Goal: Check status

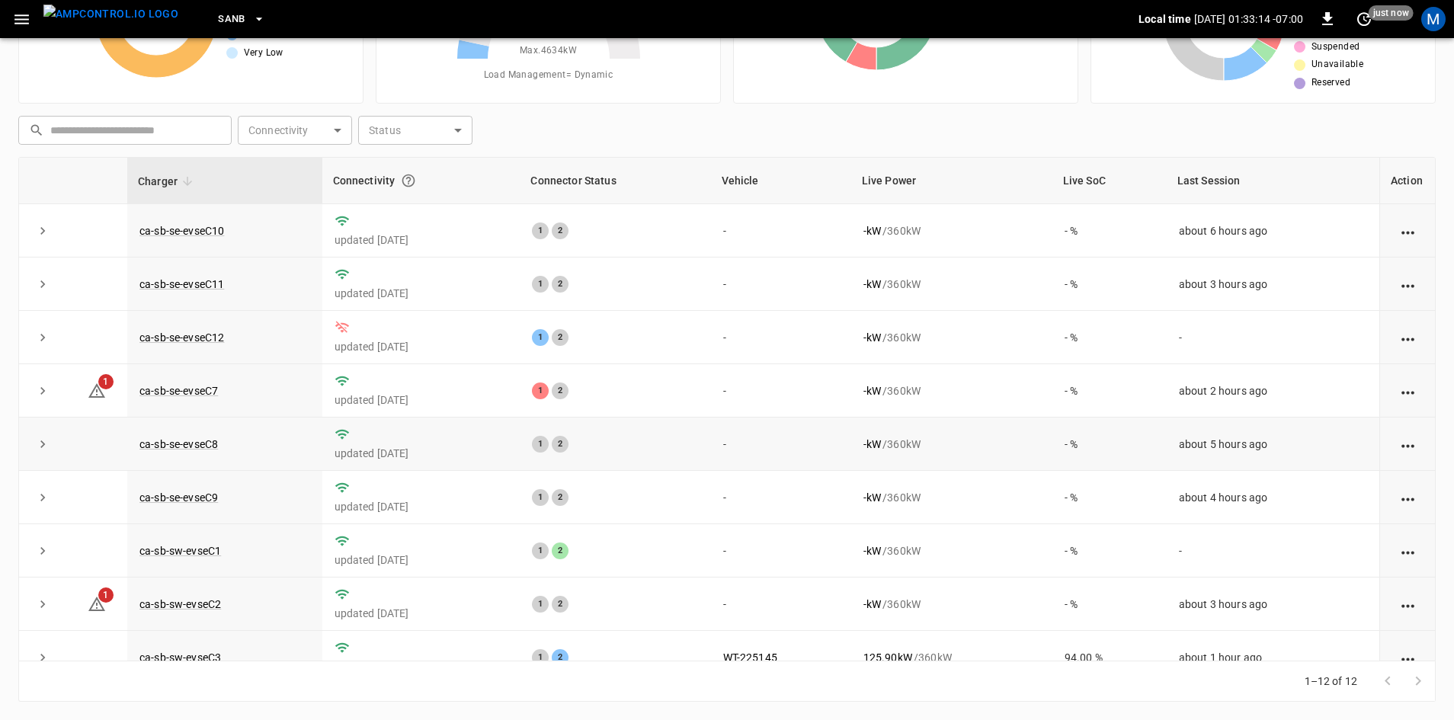
scroll to position [152, 0]
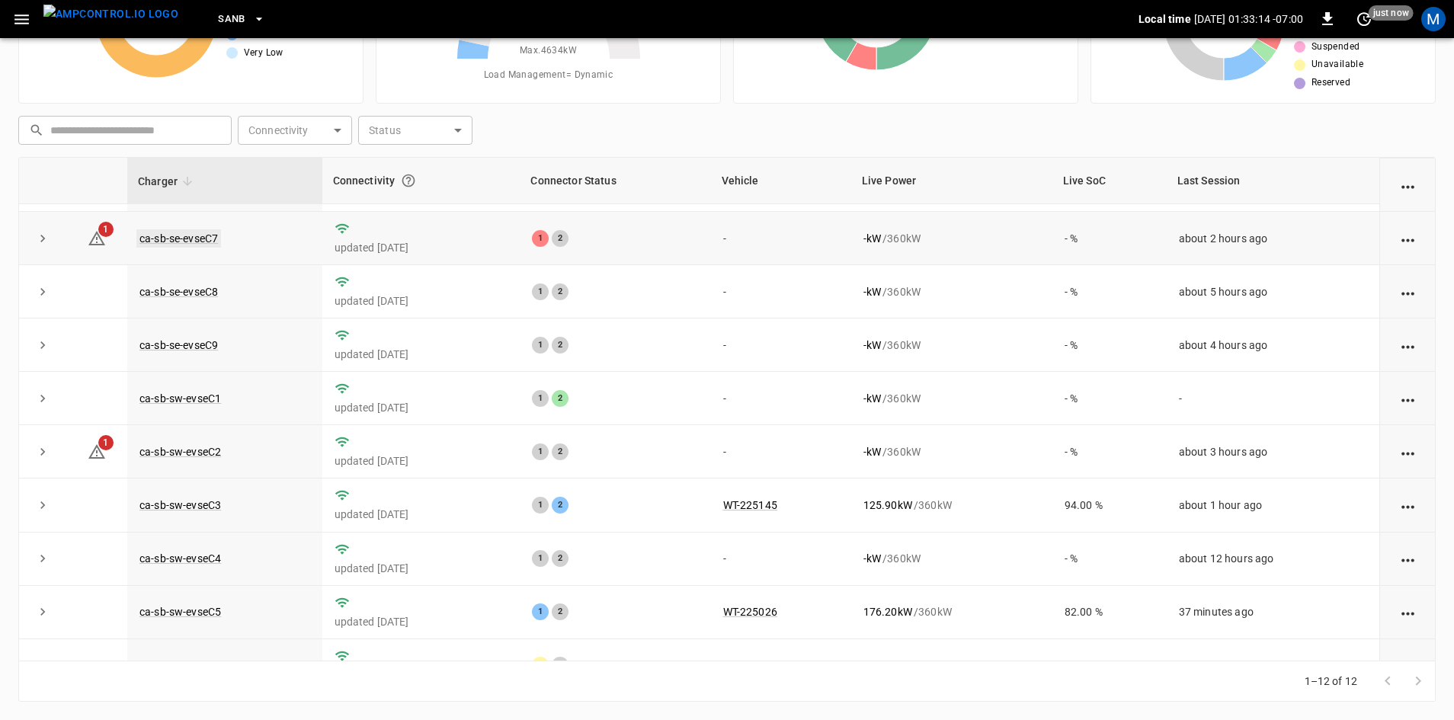
click at [211, 245] on link "ca-sb-se-evseC7" at bounding box center [178, 238] width 85 height 18
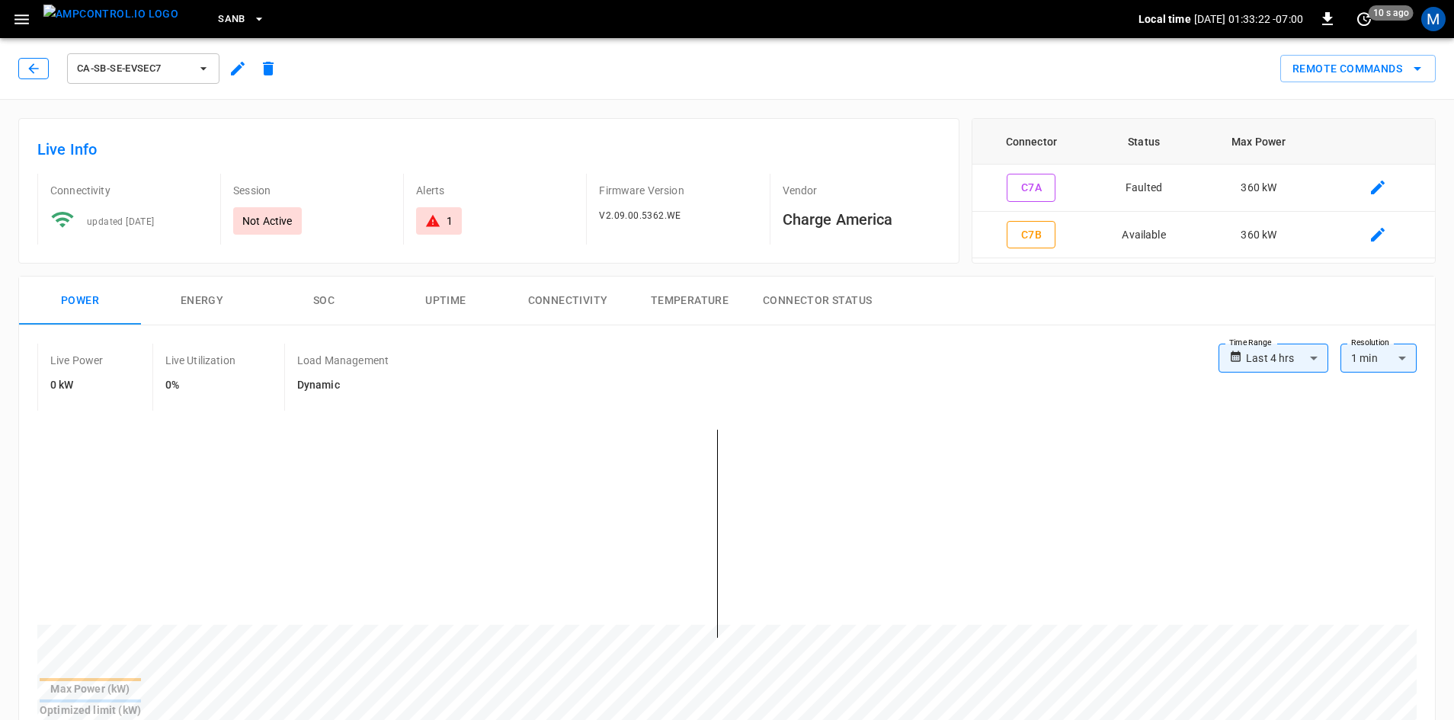
click at [21, 61] on button "button" at bounding box center [33, 68] width 30 height 21
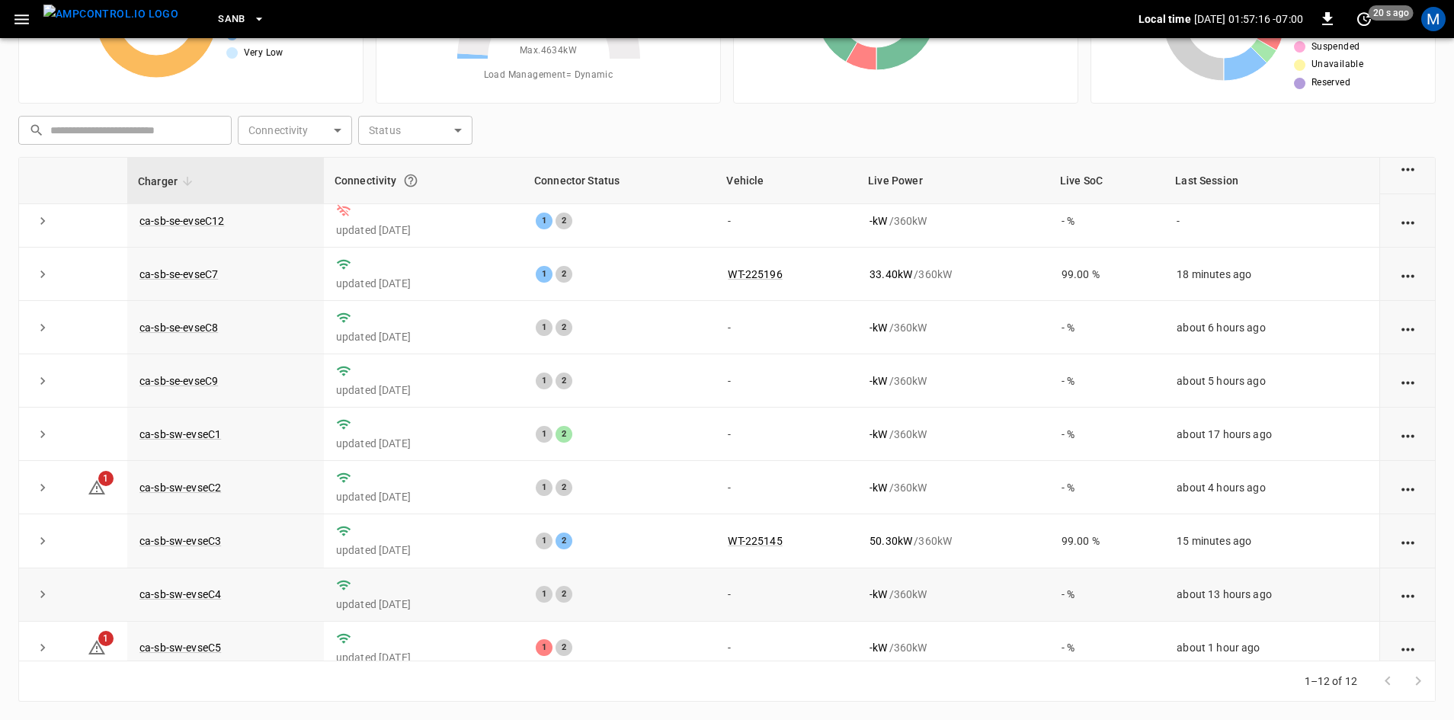
scroll to position [193, 0]
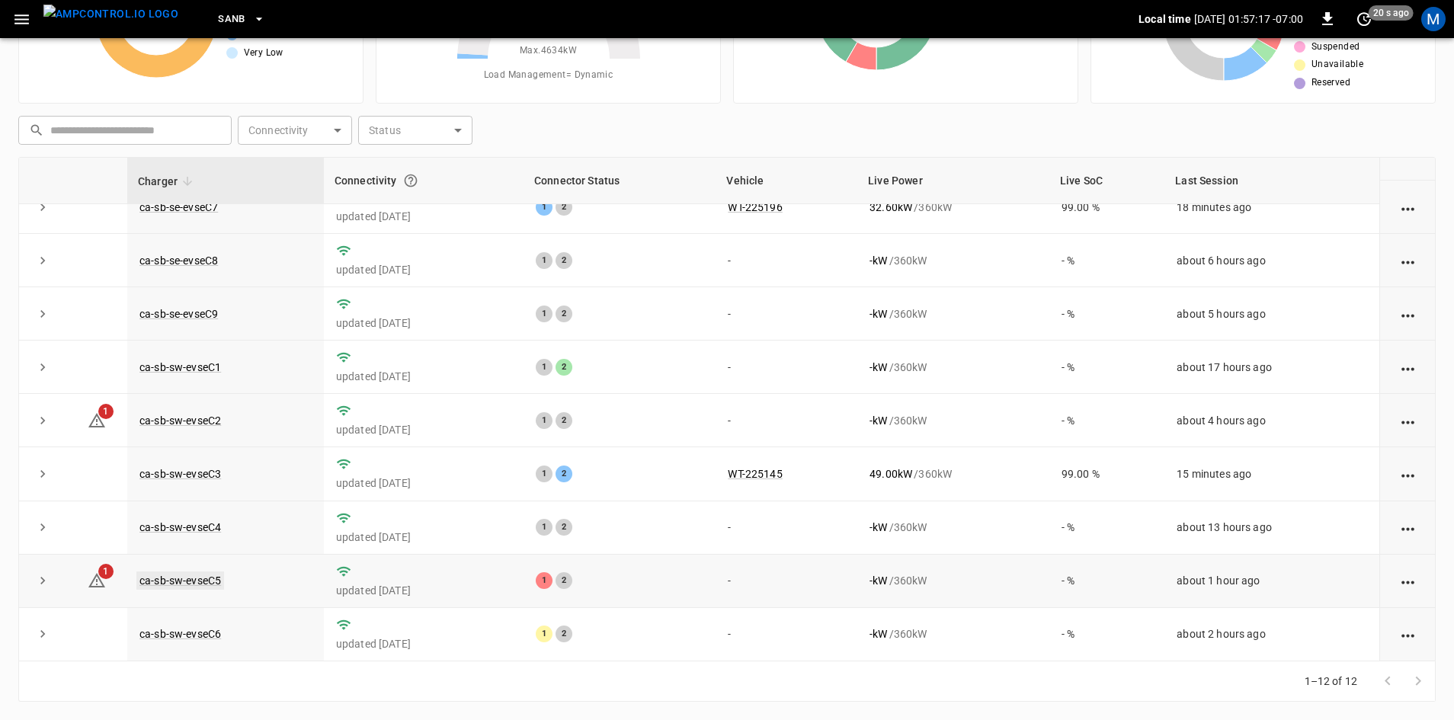
click at [179, 580] on link "ca-sb-sw-evseC5" at bounding box center [180, 581] width 88 height 18
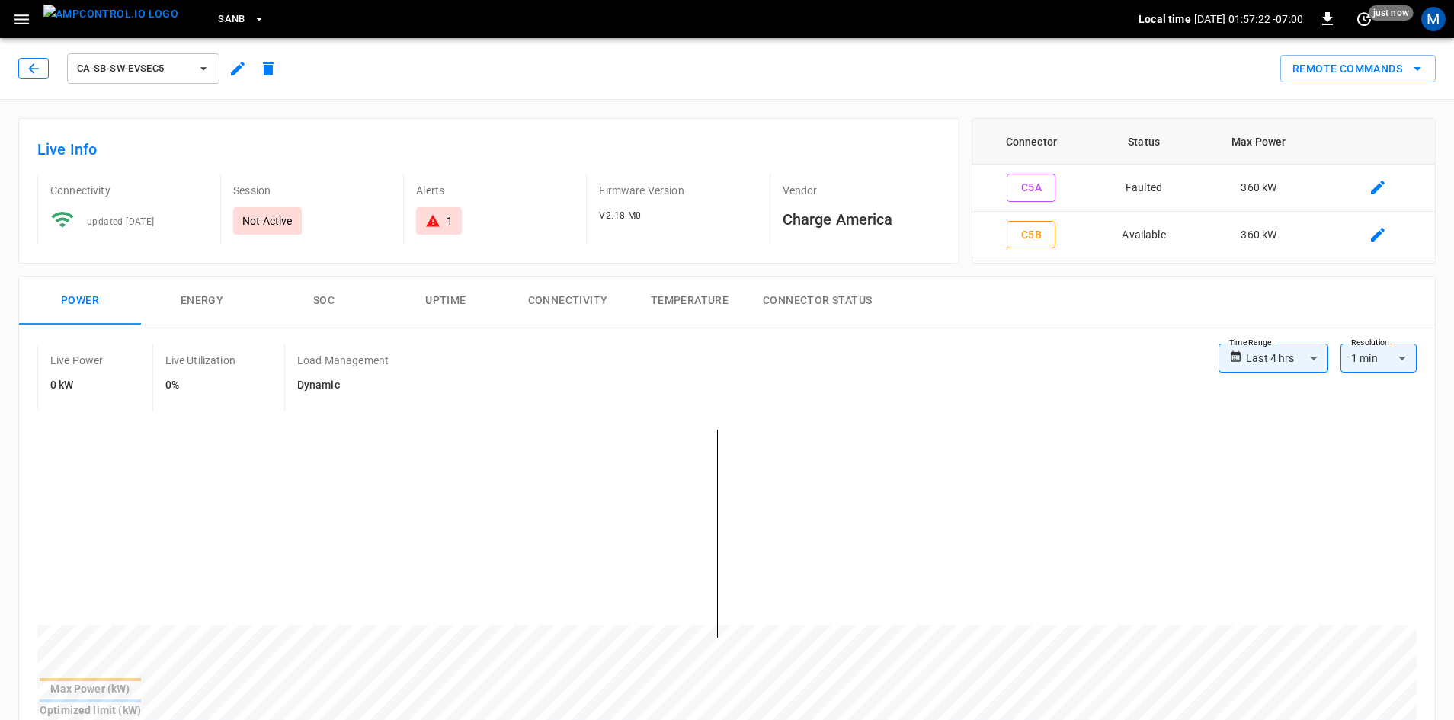
click at [29, 71] on icon "button" at bounding box center [33, 68] width 15 height 15
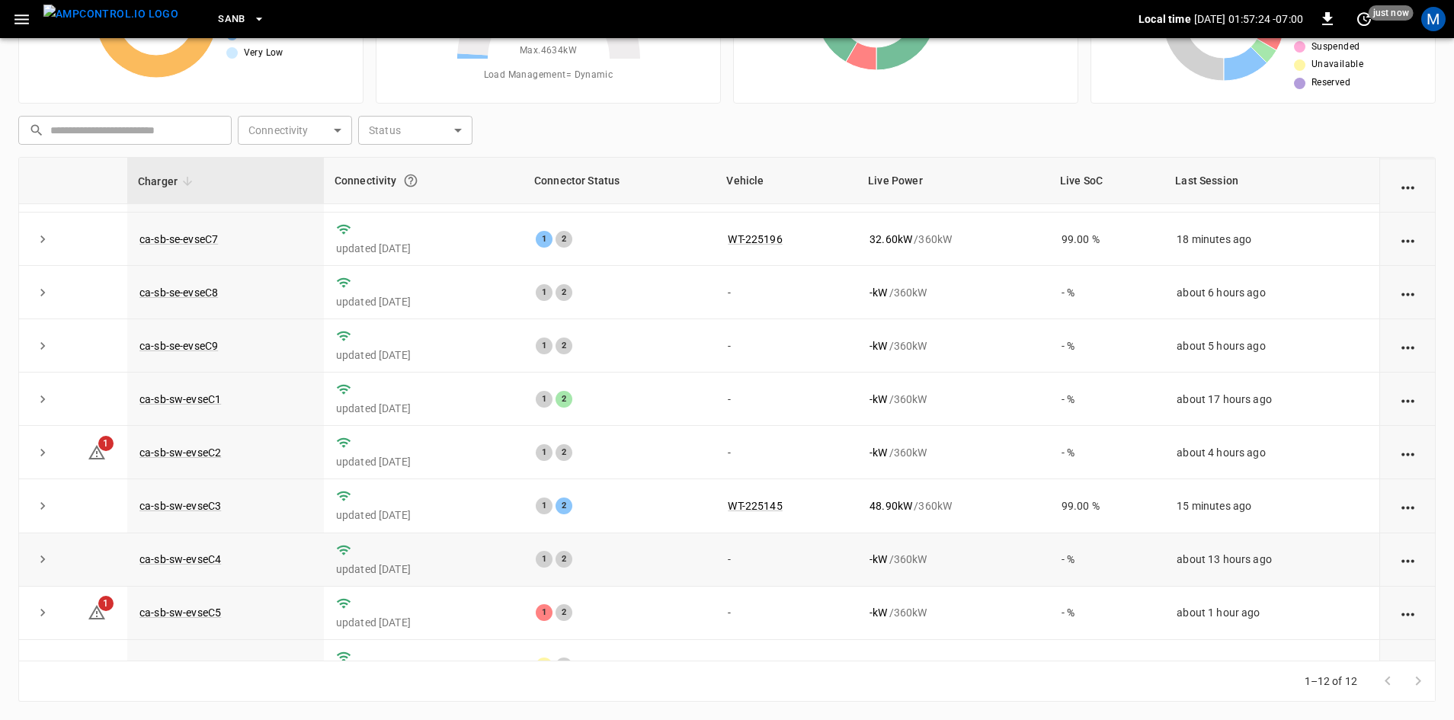
scroll to position [152, 0]
